Goal: Transaction & Acquisition: Purchase product/service

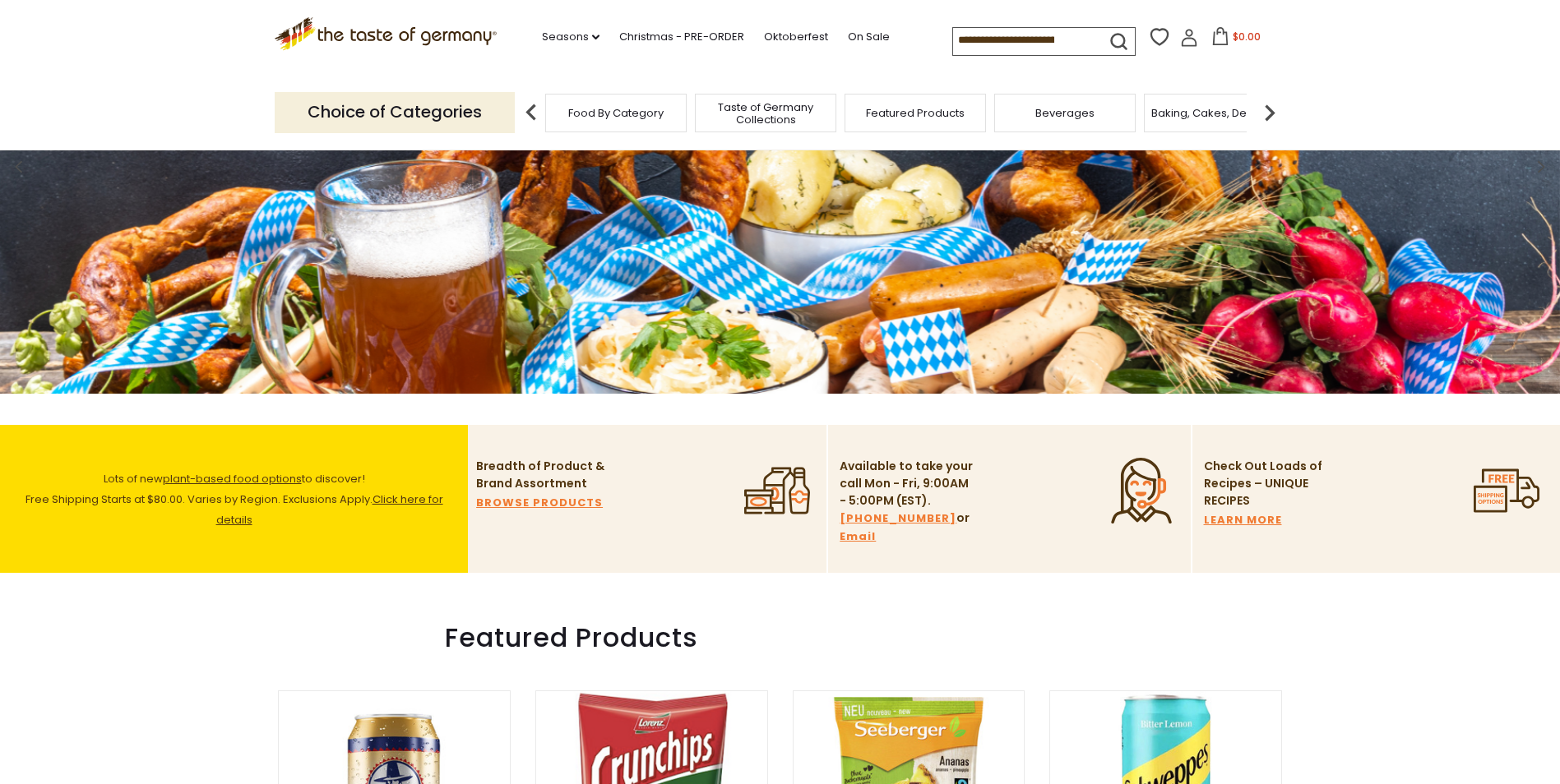
scroll to position [329, 0]
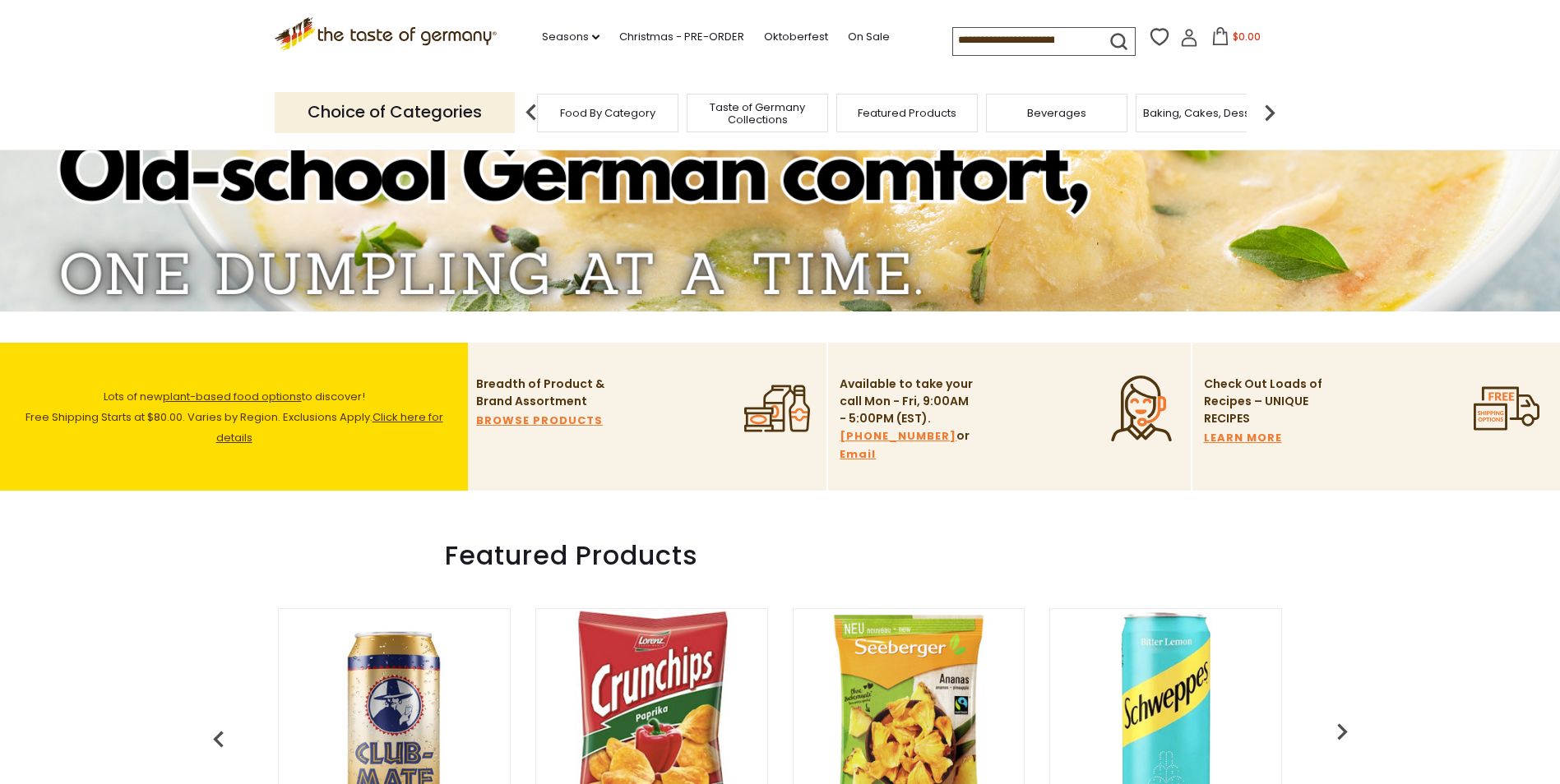
click at [597, 111] on span "Food By Category" at bounding box center [608, 113] width 96 height 12
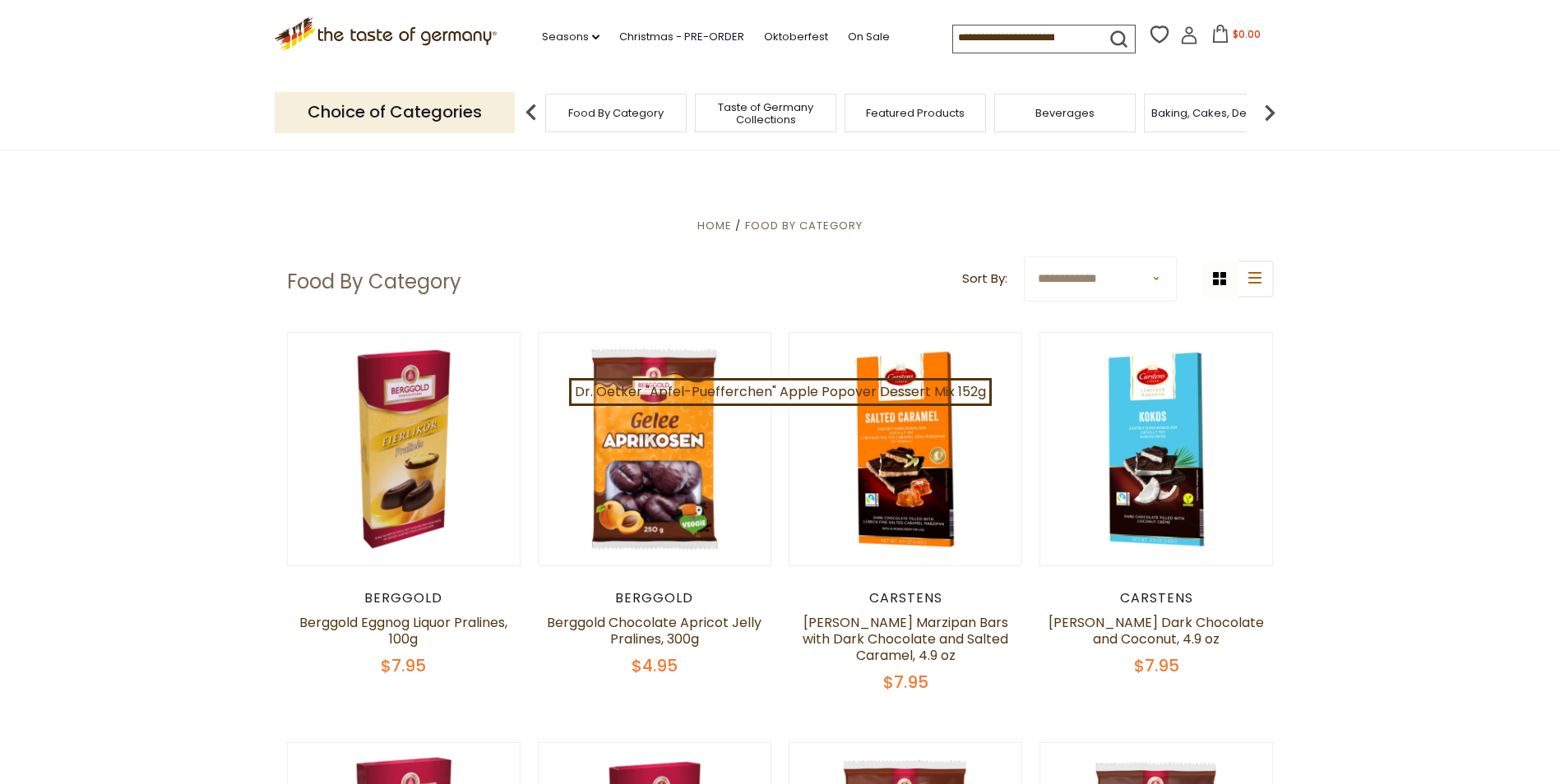
click at [1269, 106] on img at bounding box center [1269, 113] width 33 height 33
click at [1150, 113] on span "Breads" at bounding box center [1147, 113] width 39 height 12
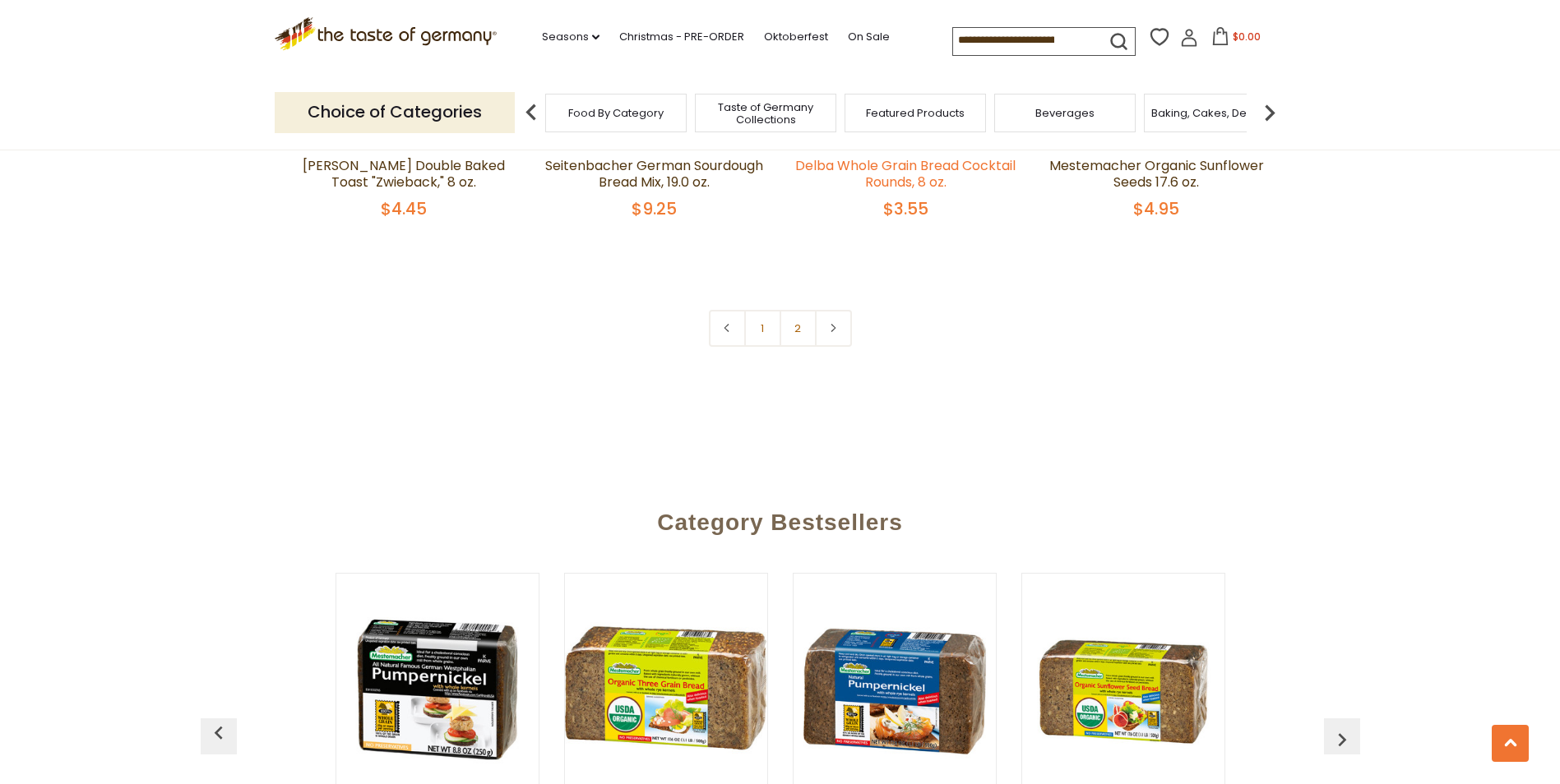
scroll to position [4110, 0]
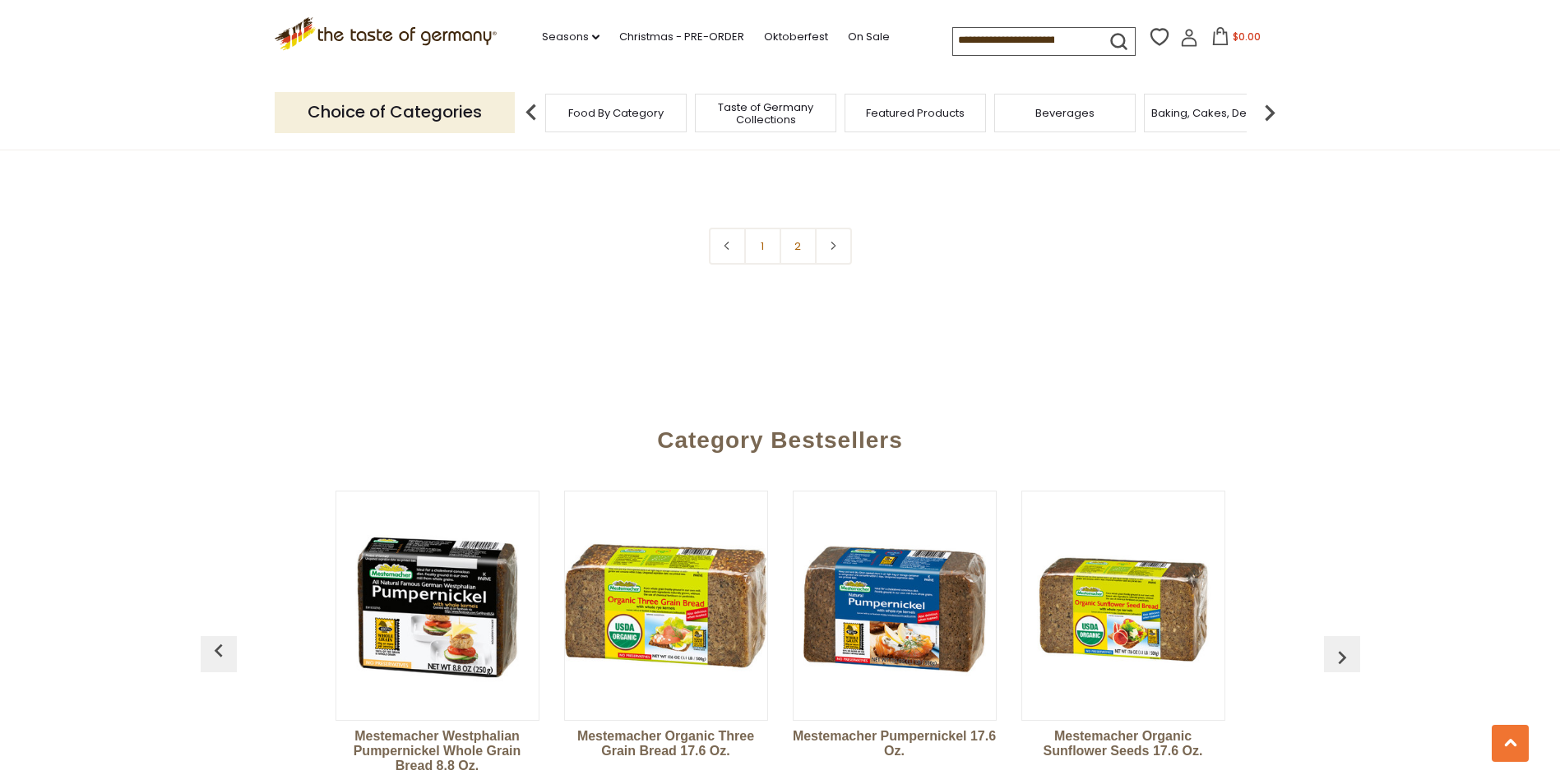
click at [456, 588] on img at bounding box center [438, 606] width 202 height 202
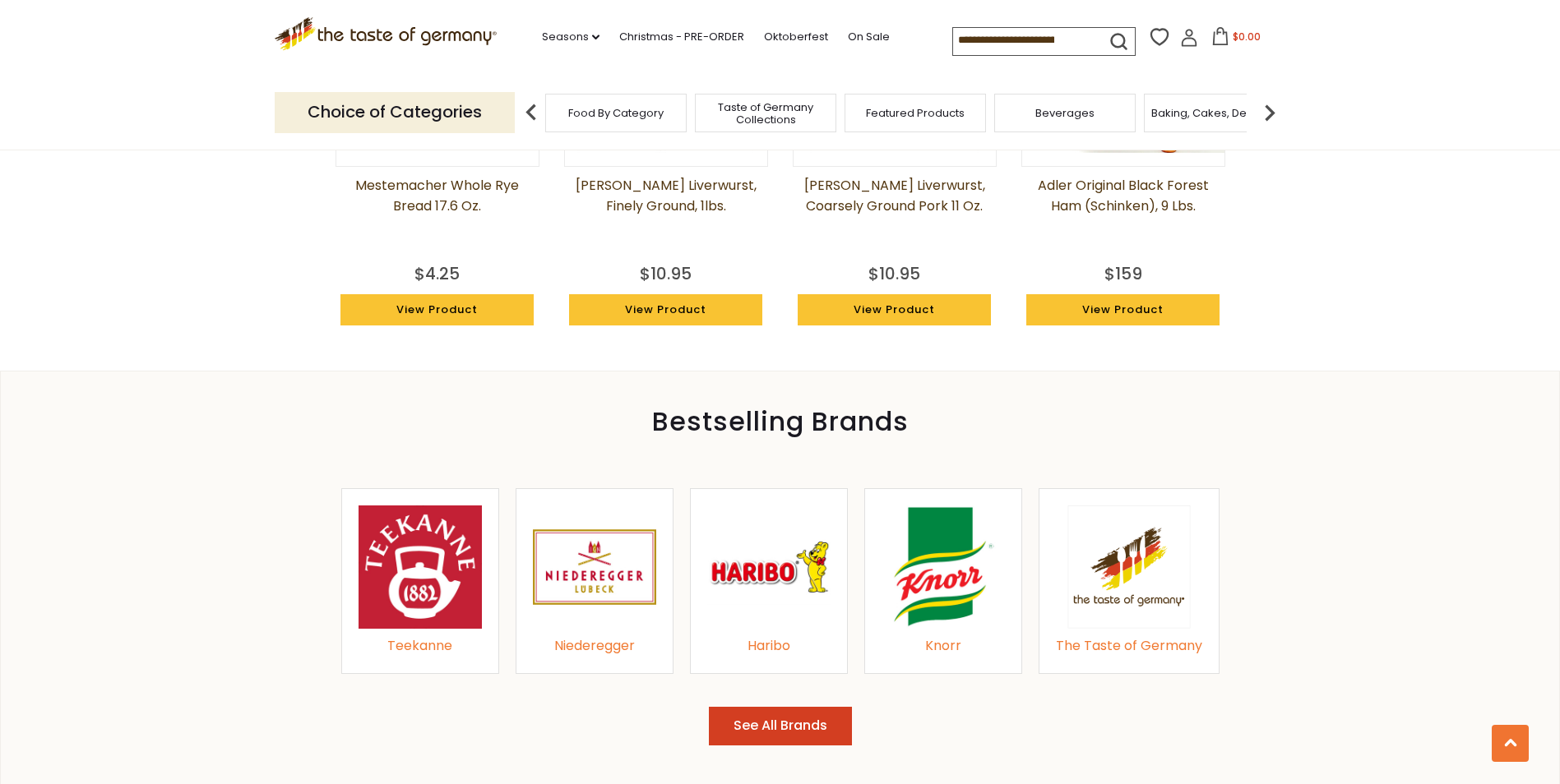
scroll to position [1644, 0]
